Goal: Book appointment/travel/reservation

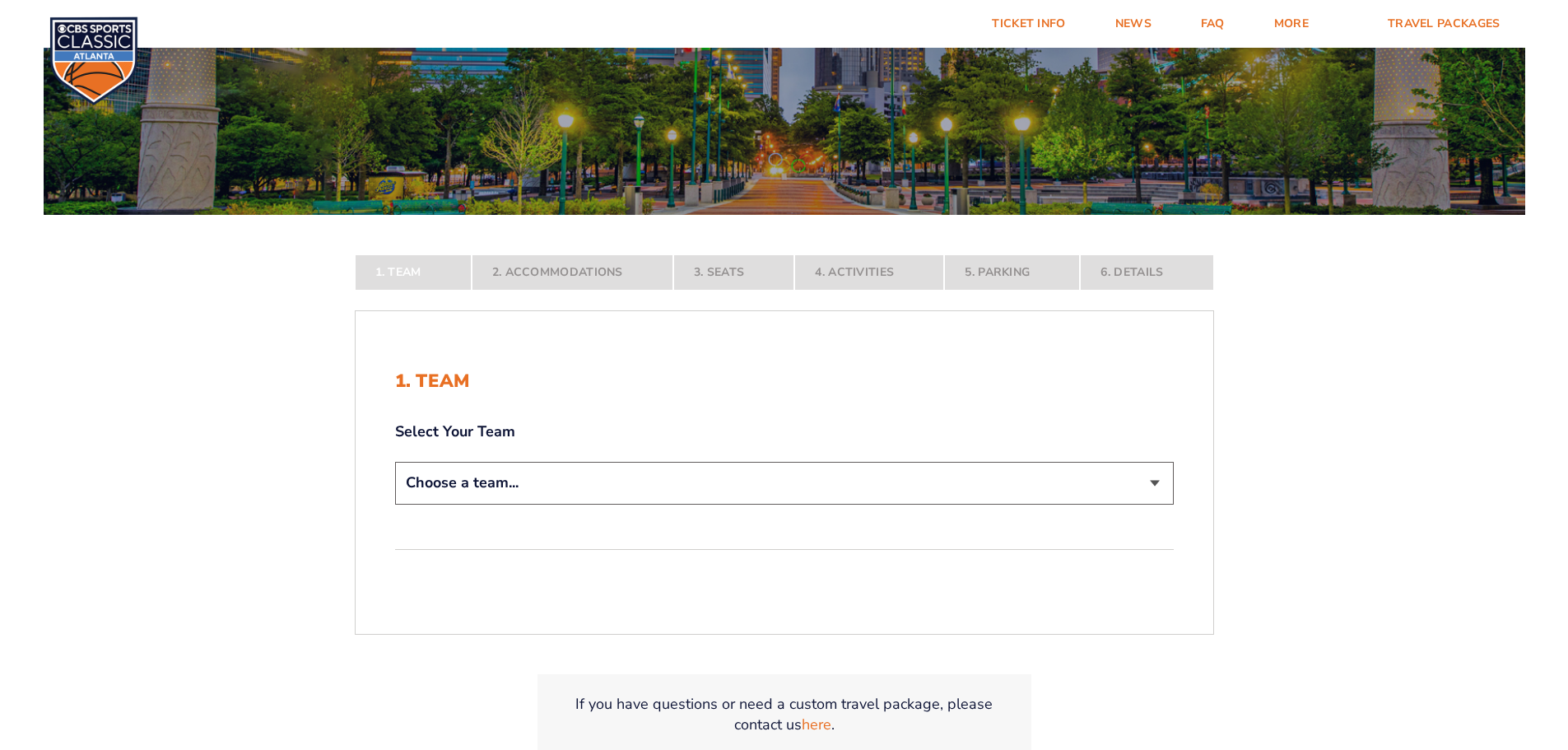
scroll to position [247, 0]
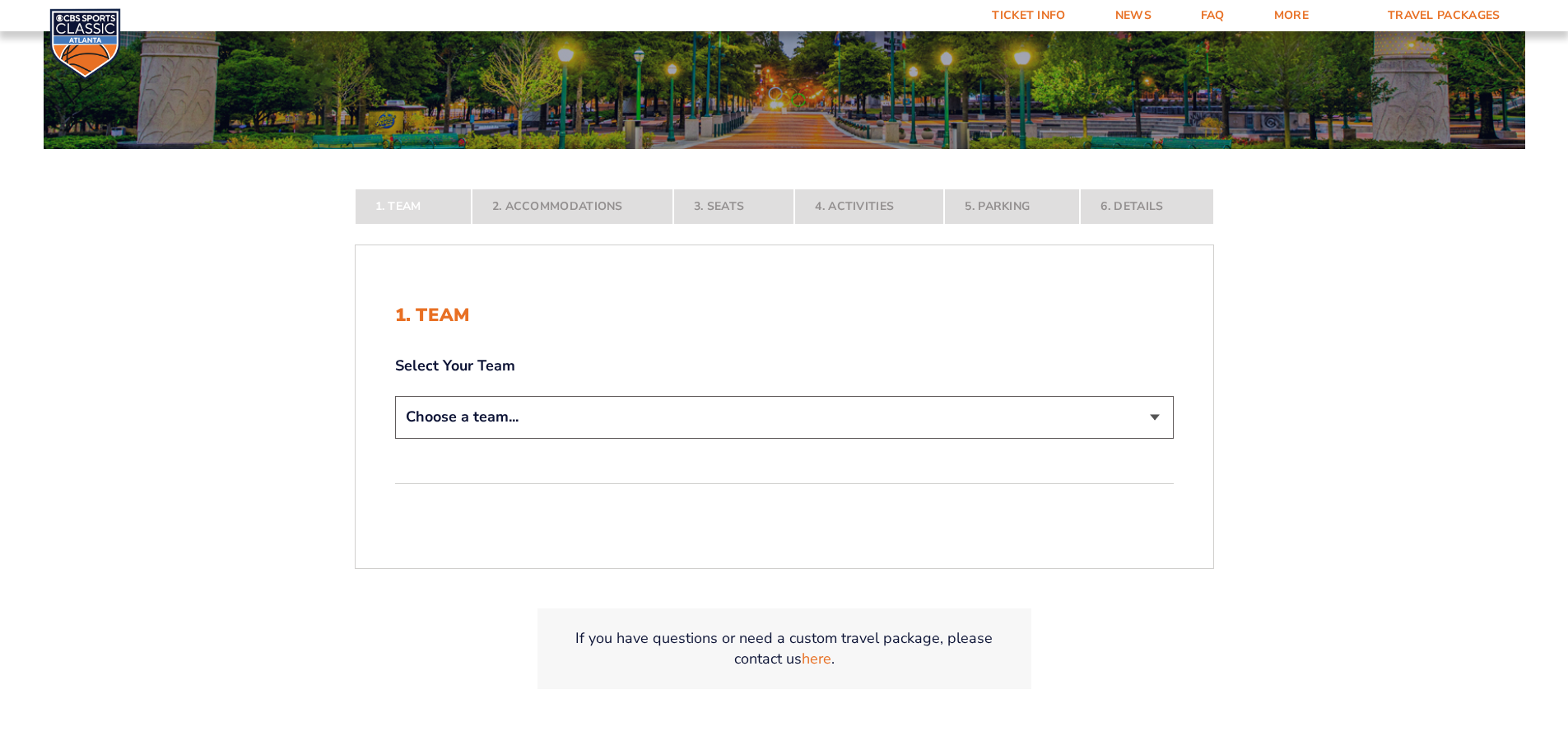
click at [548, 405] on select "Choose a team... [US_STATE] Wildcats [US_STATE] State Buckeyes [US_STATE] Tar H…" at bounding box center [784, 417] width 779 height 42
select select "12756"
click at [395, 438] on select "Choose a team... [US_STATE] Wildcats [US_STATE] State Buckeyes [US_STATE] Tar H…" at bounding box center [784, 417] width 779 height 42
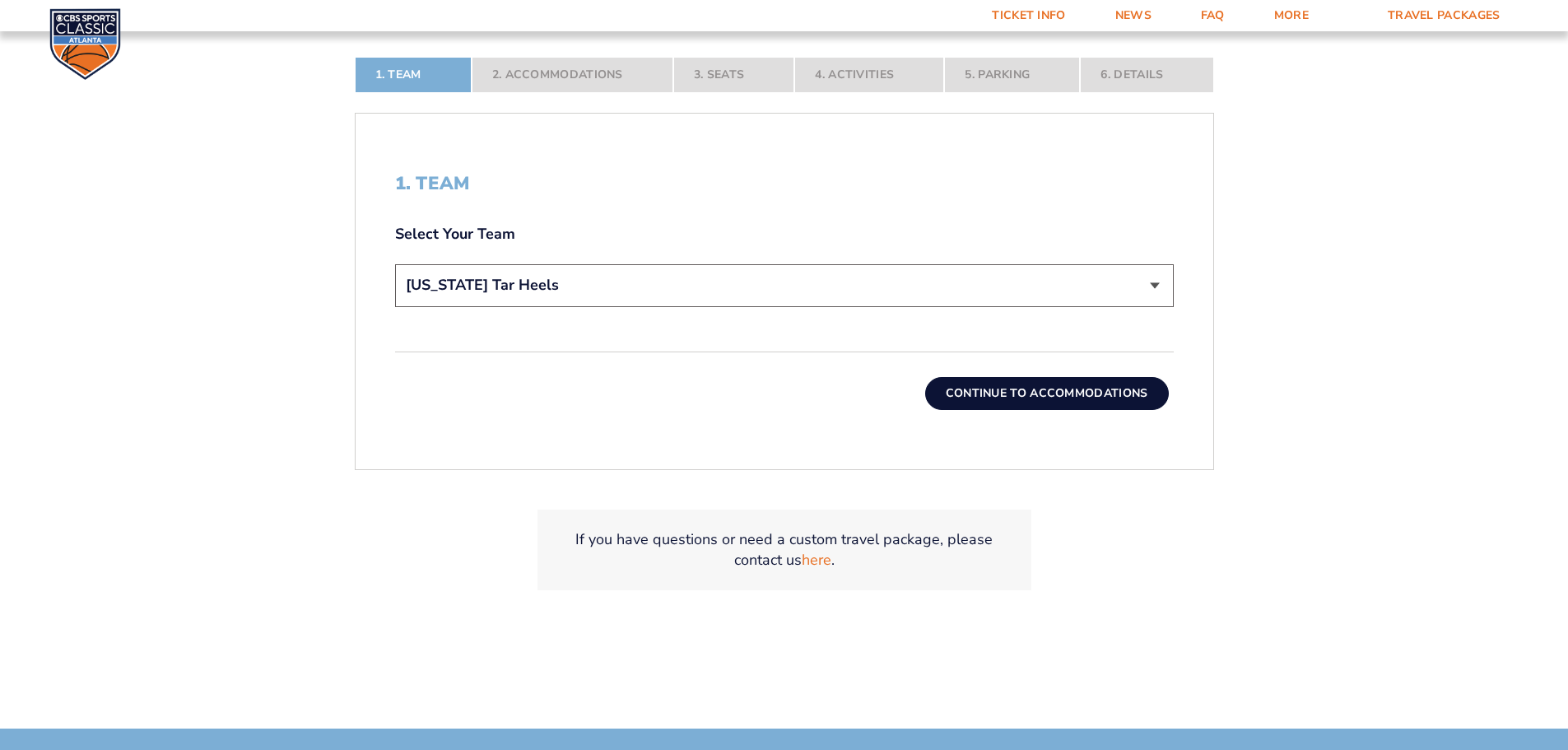
click at [975, 382] on button "Continue To Accommodations" at bounding box center [1047, 393] width 244 height 33
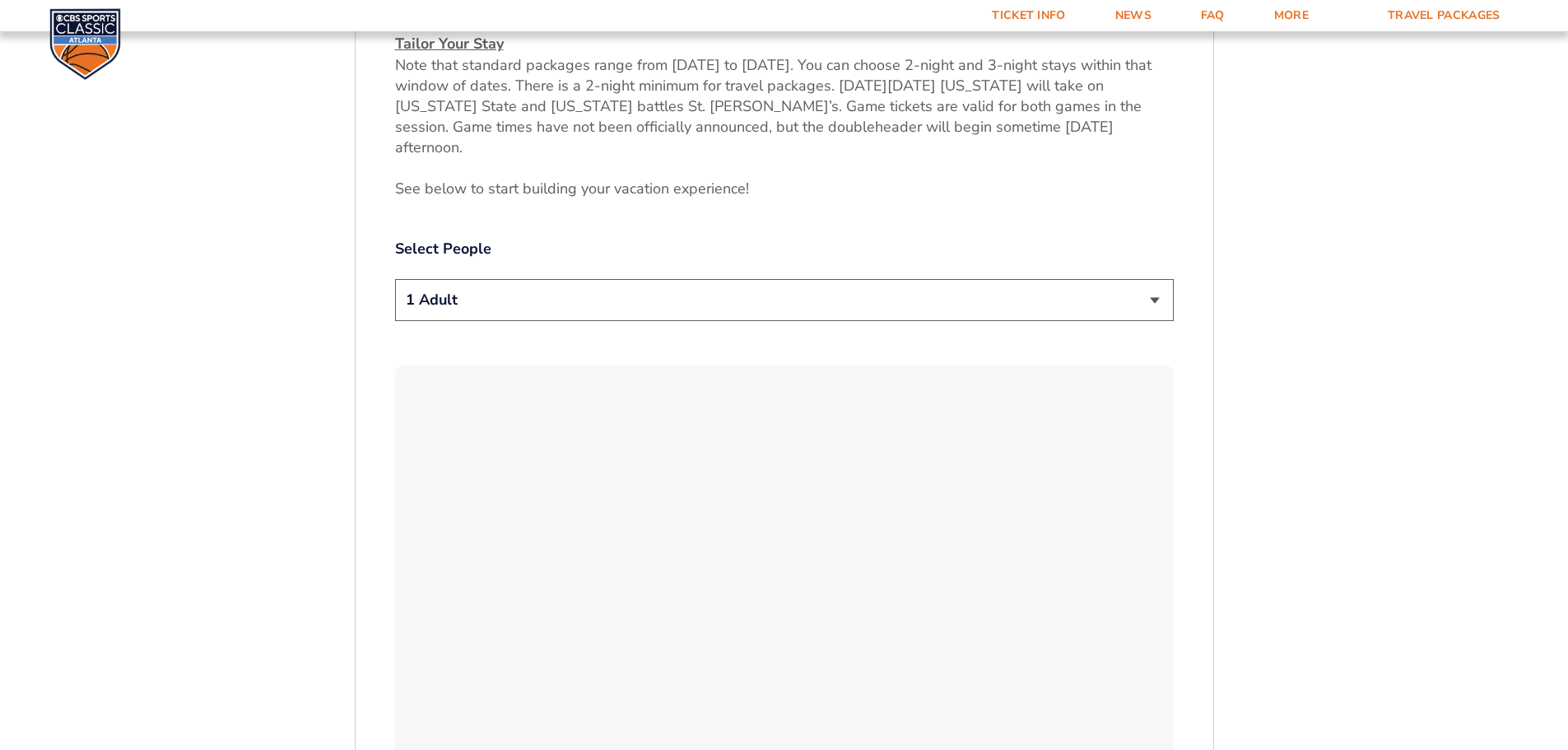
scroll to position [849, 0]
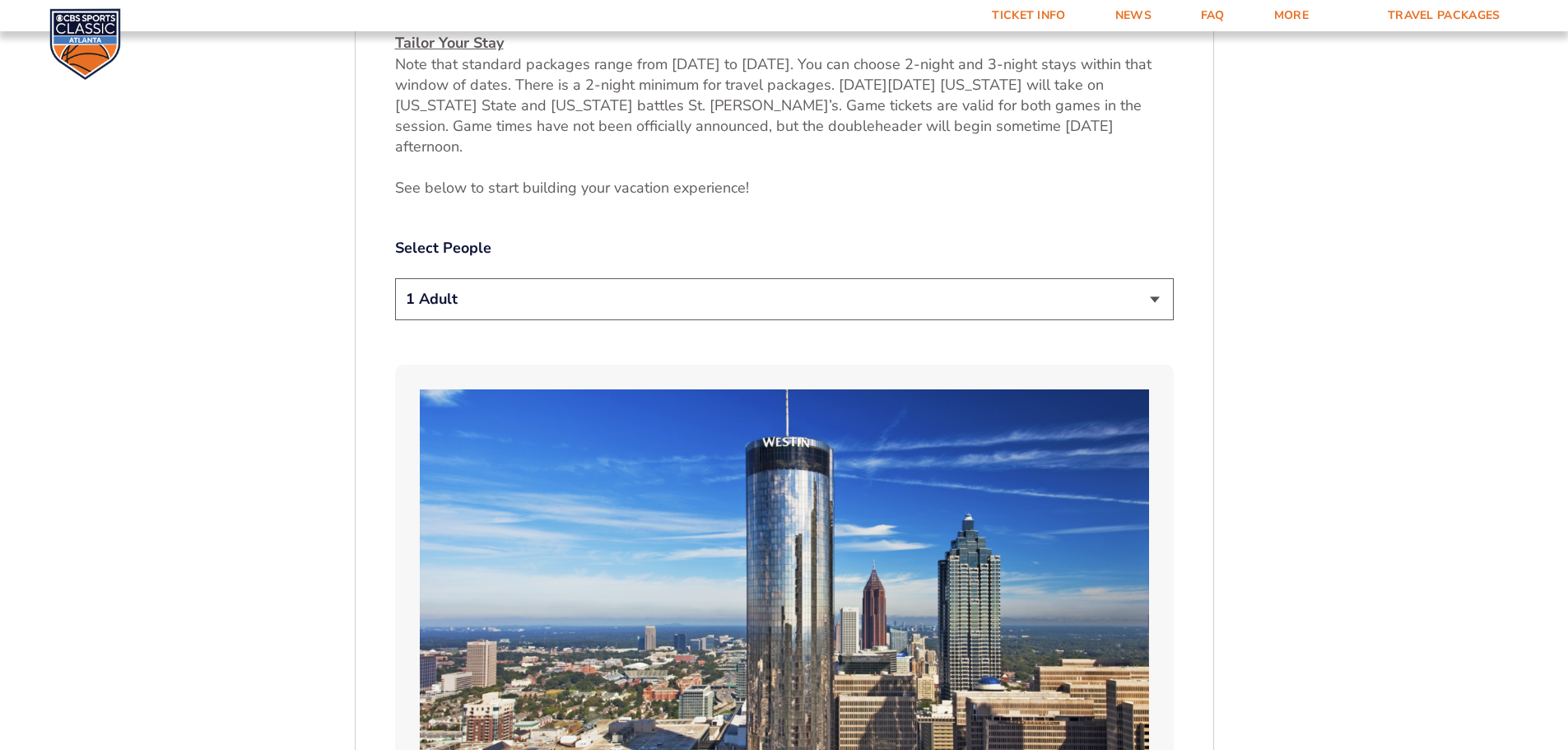
click at [538, 278] on select "1 Adult 2 Adults 3 Adults 4 Adults 2 Adults + 1 Child 2 Adults + 2 Children 2 A…" at bounding box center [784, 299] width 779 height 42
select select "2 Adults"
click at [395, 278] on select "1 Adult 2 Adults 3 Adults 4 Adults 2 Adults + 1 Child 2 Adults + 2 Children 2 A…" at bounding box center [784, 299] width 779 height 42
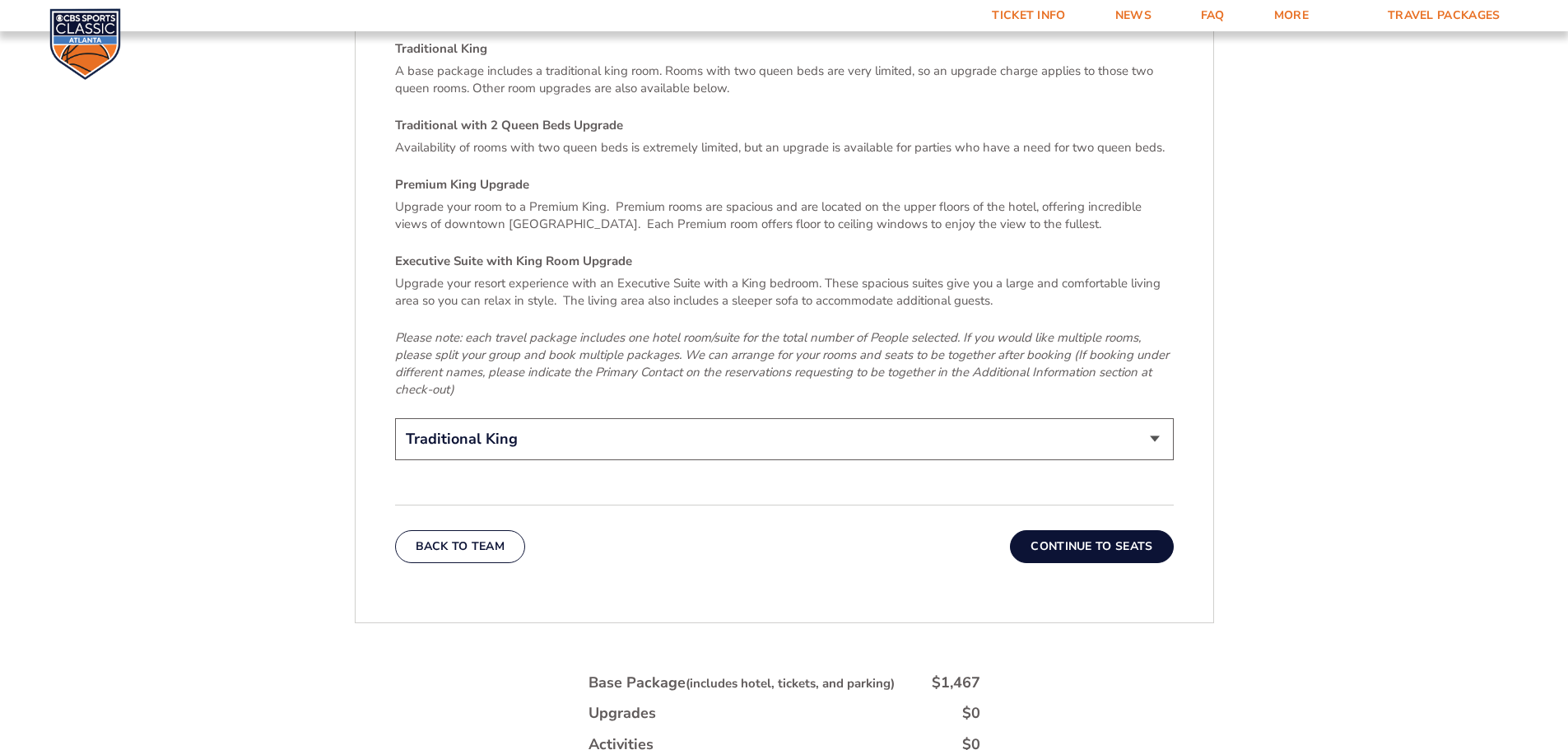
scroll to position [2577, 0]
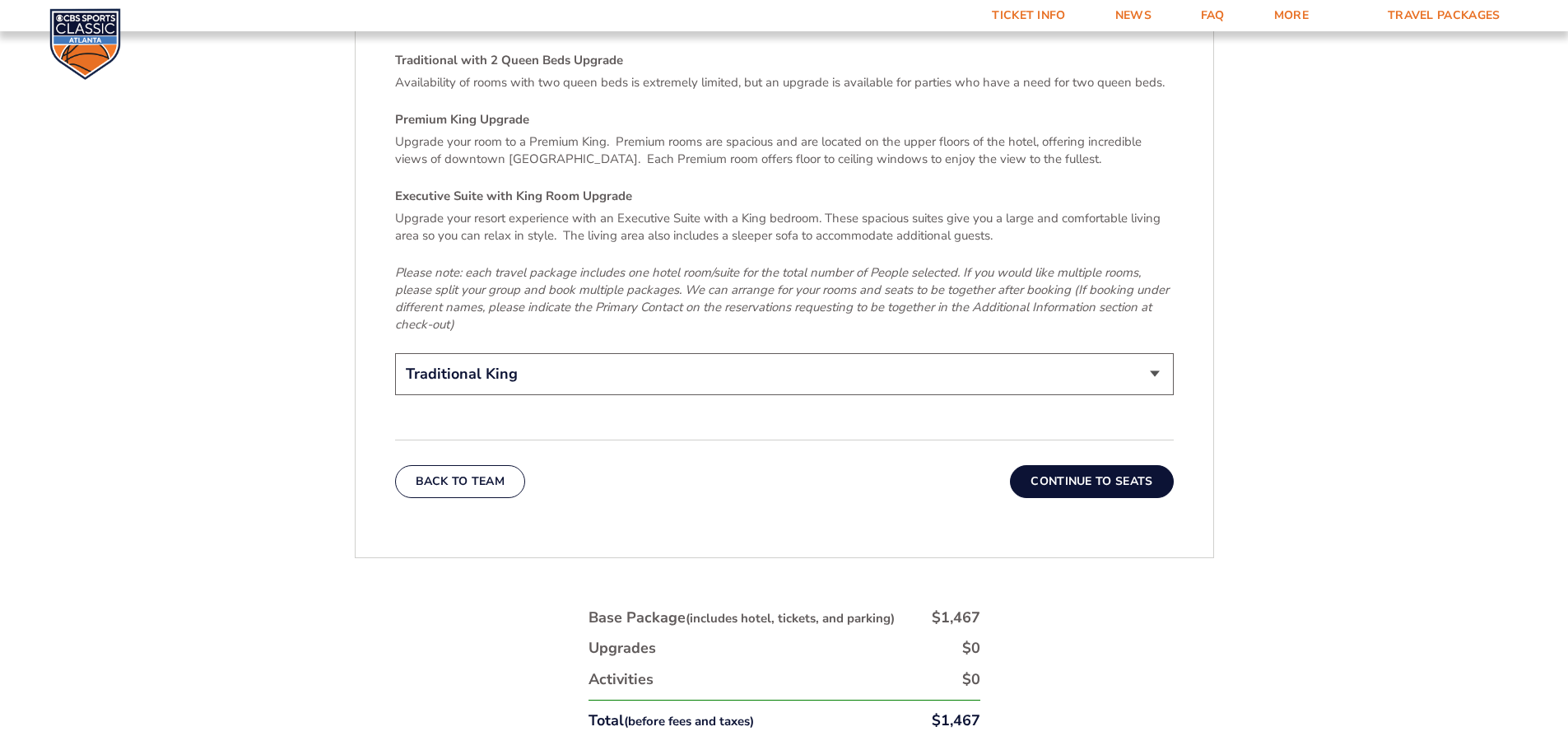
click at [542, 353] on select "Traditional King Traditional with 2 Queen Beds Upgrade (+$45 per night) Premium…" at bounding box center [784, 374] width 779 height 42
select select "Premium King Upgrade"
click at [395, 353] on select "Traditional King Traditional with 2 Queen Beds Upgrade (+$45 per night) Premium…" at bounding box center [784, 374] width 779 height 42
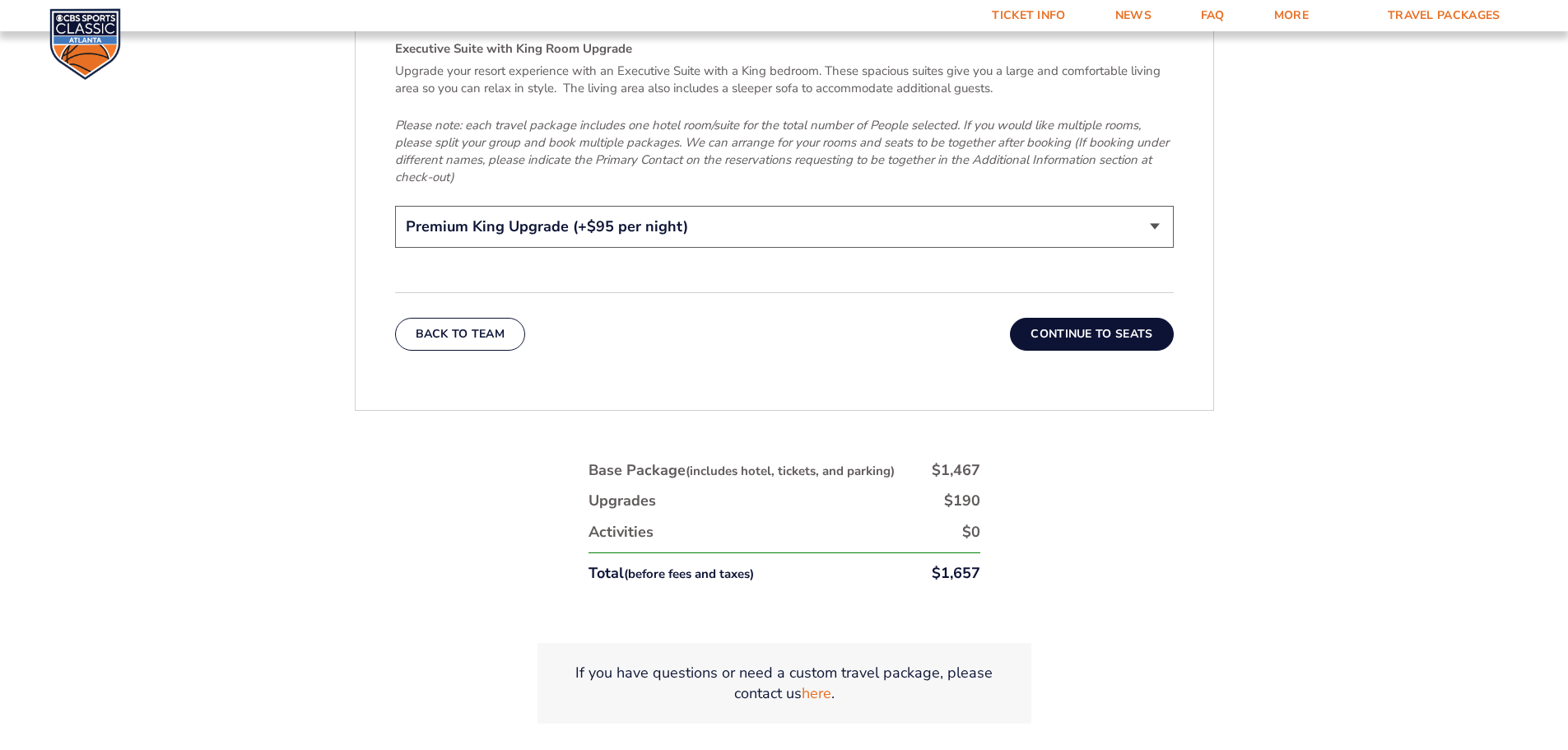
scroll to position [2742, 0]
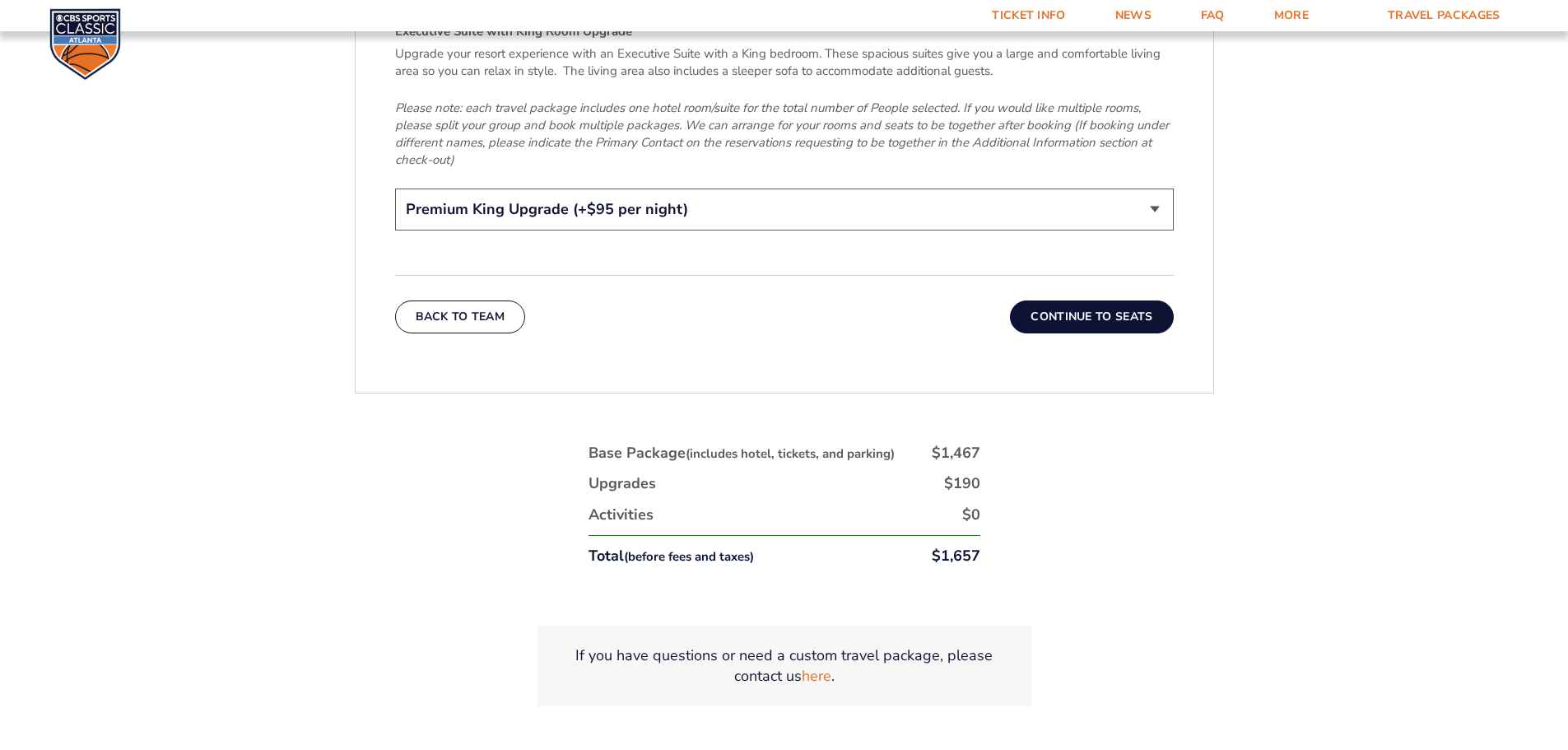
click at [1071, 301] on button "Continue To Seats" at bounding box center [1091, 316] width 163 height 33
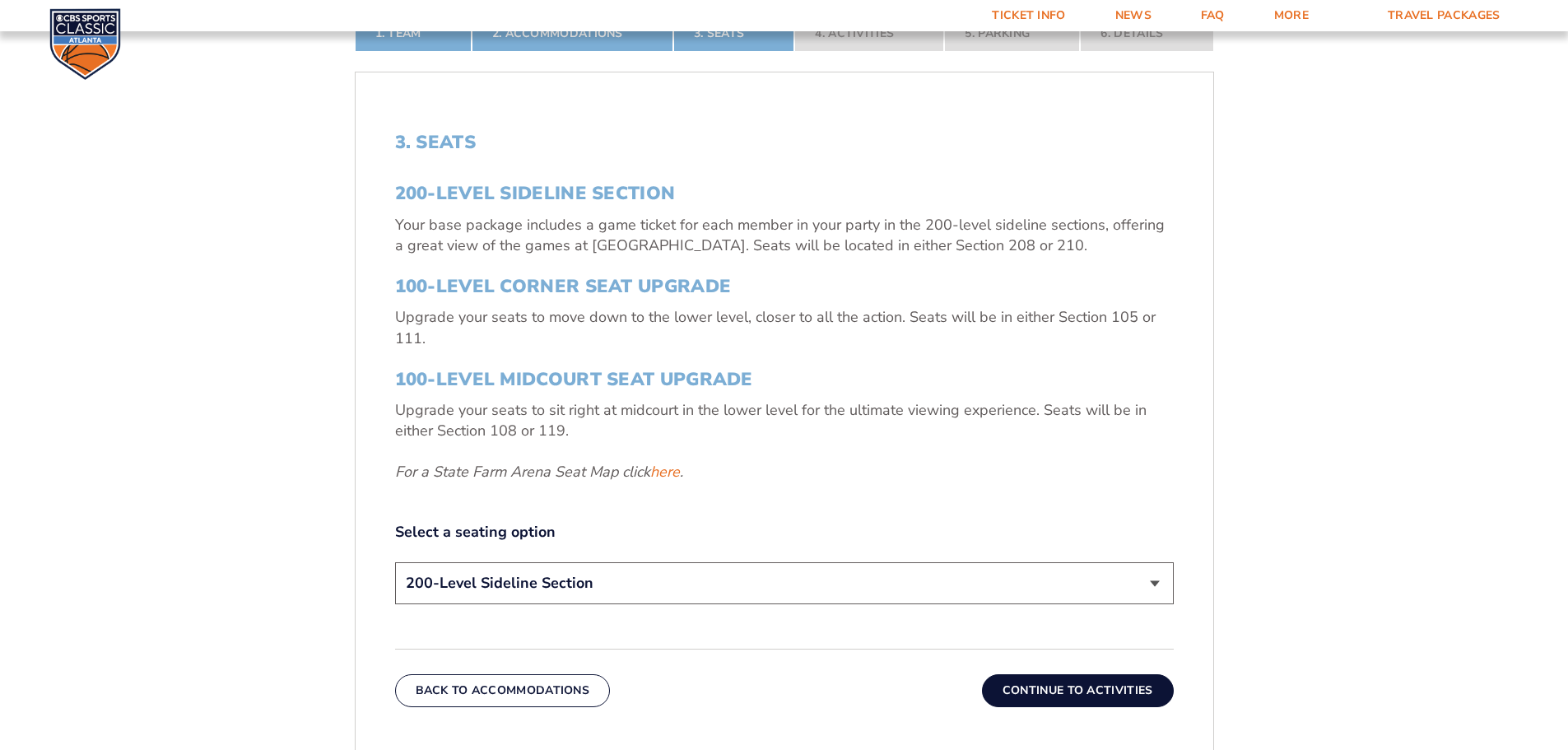
scroll to position [602, 0]
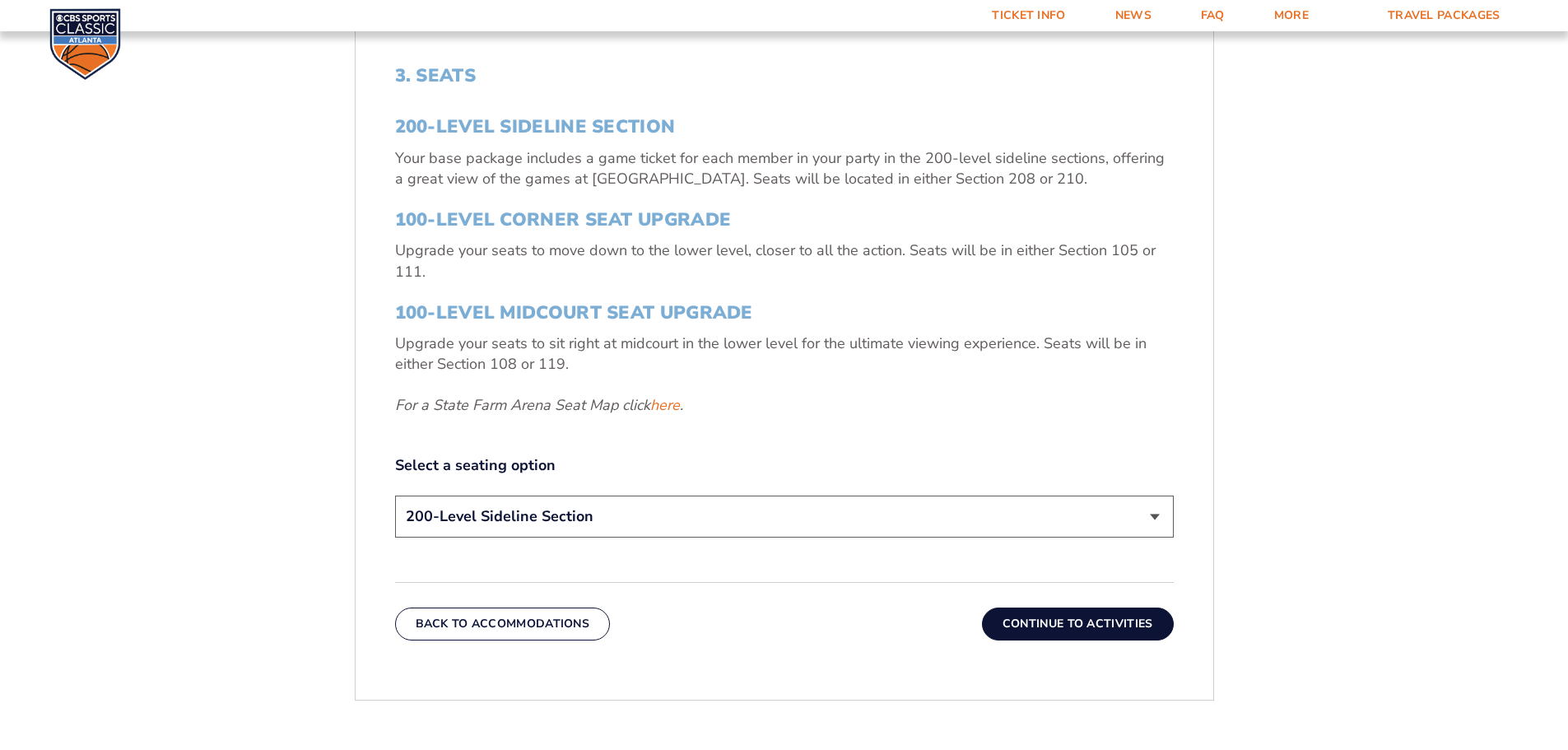
click at [576, 520] on select "200-Level Sideline Section 100-Level Corner Seat Upgrade (+$120 per person) 100…" at bounding box center [784, 517] width 779 height 42
click at [878, 421] on div "3. Seats 200-Level Sideline Section Your base package includes a game ticket fo…" at bounding box center [784, 304] width 779 height 477
click at [1062, 617] on button "Continue To Activities" at bounding box center [1077, 623] width 191 height 33
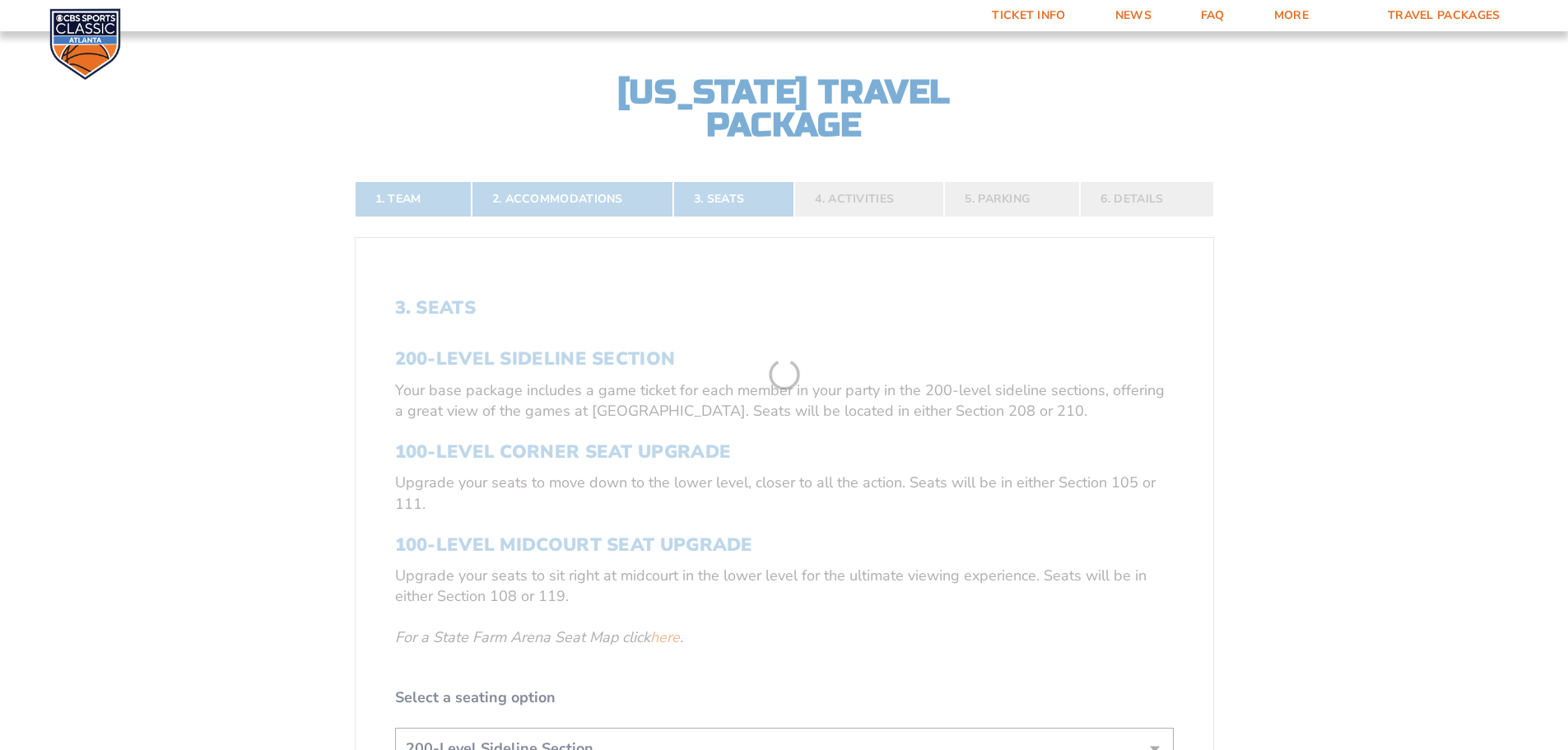
scroll to position [355, 0]
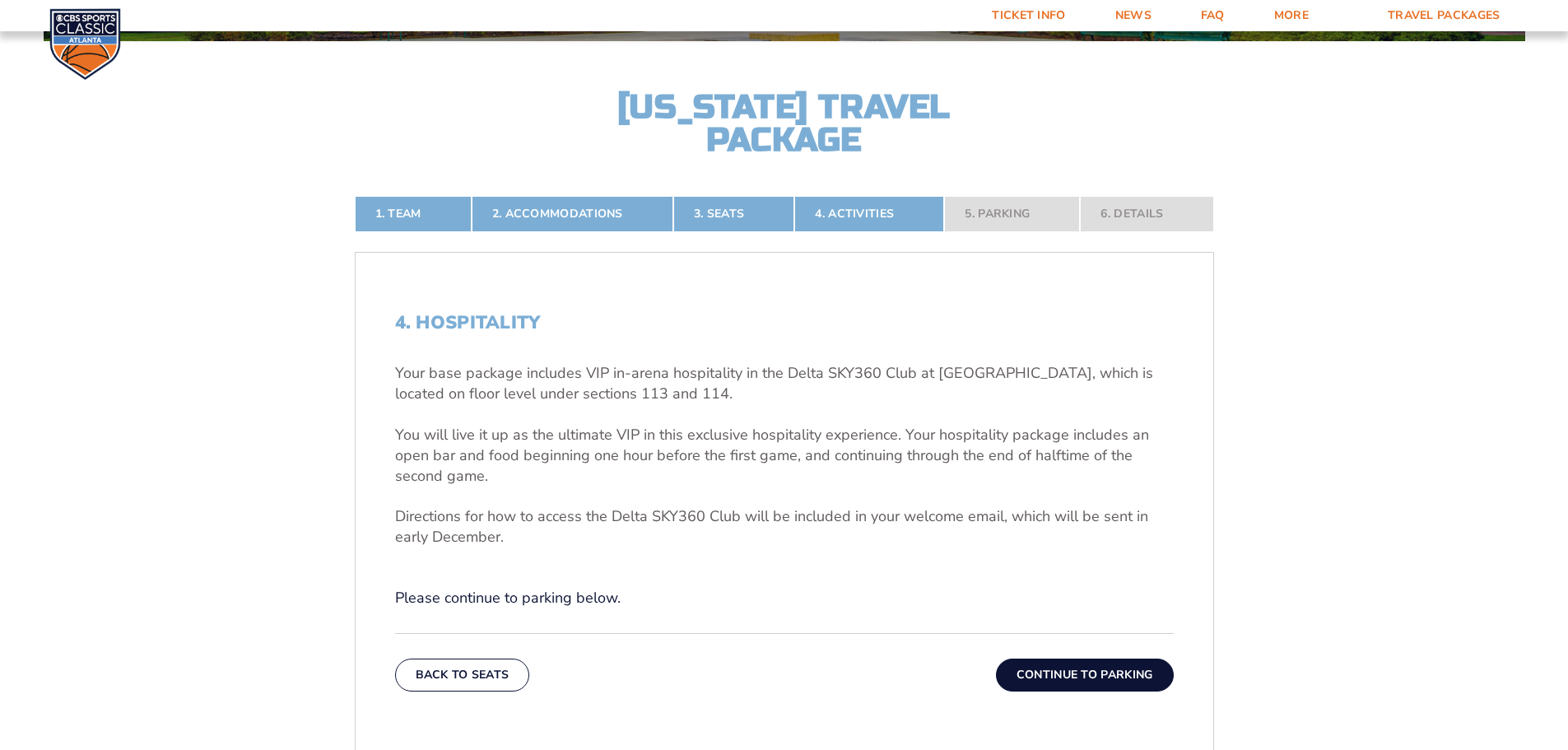
click at [1094, 678] on button "Continue To Parking" at bounding box center [1084, 675] width 178 height 33
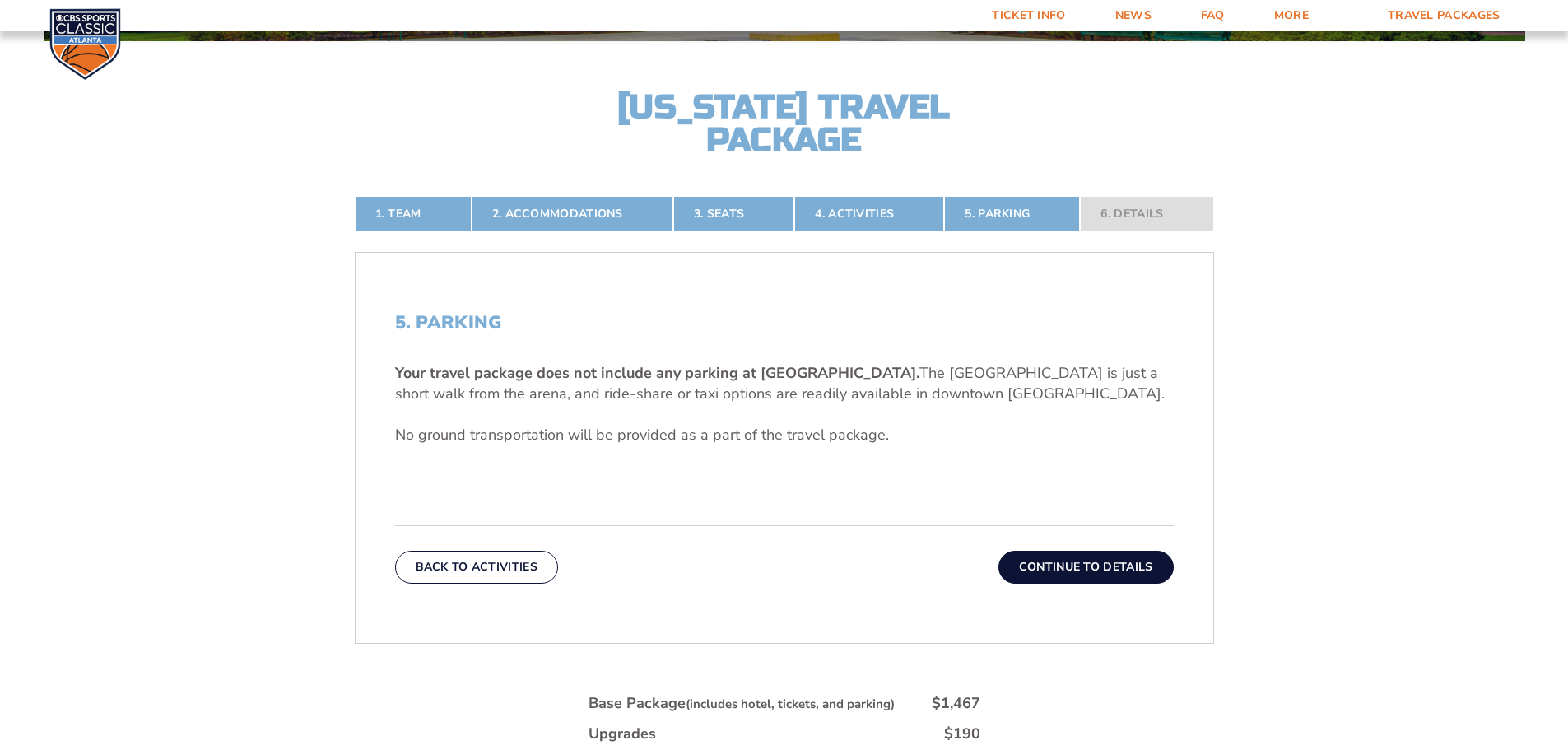
click at [1084, 559] on button "Continue To Details" at bounding box center [1086, 566] width 176 height 33
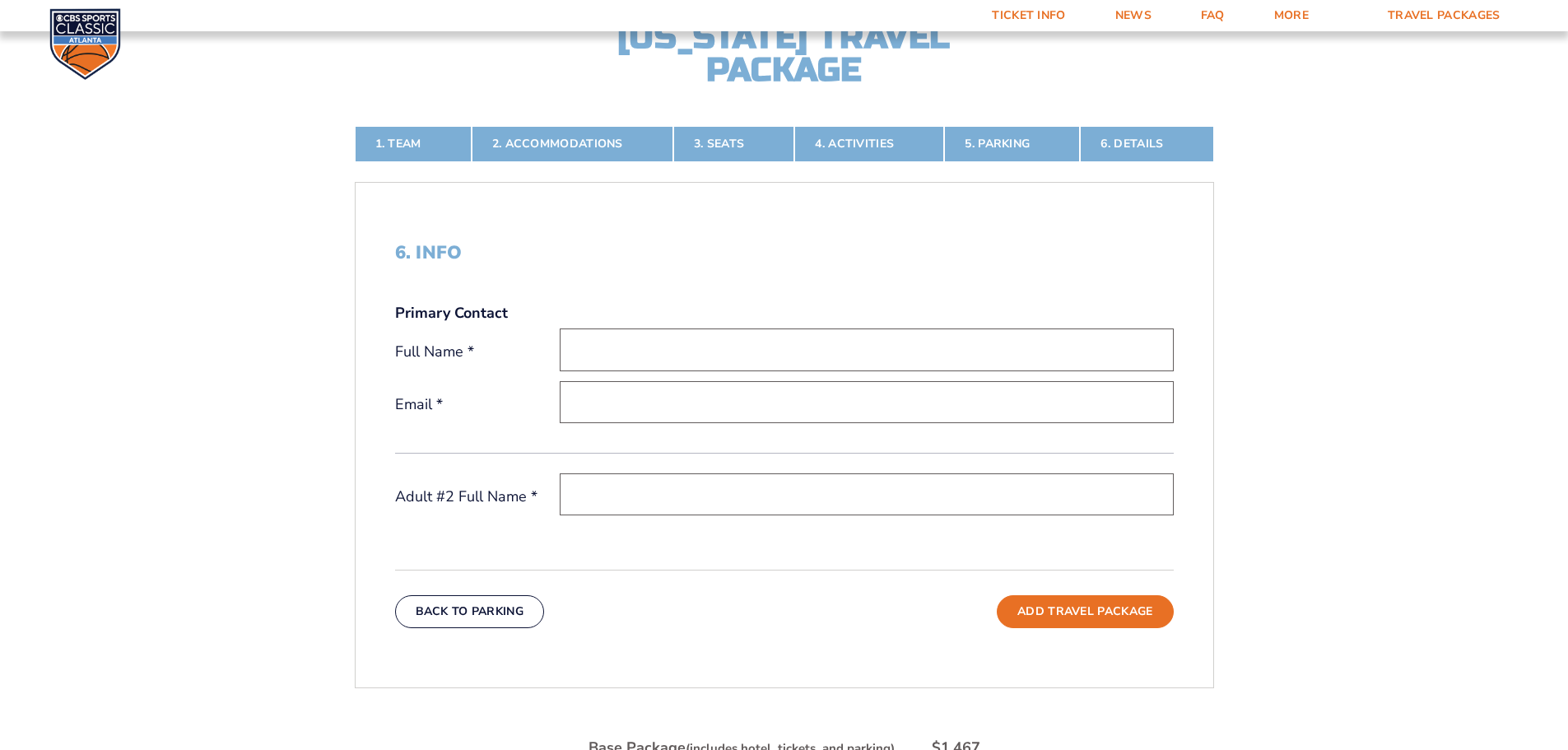
scroll to position [685, 0]
